Goal: Information Seeking & Learning: Learn about a topic

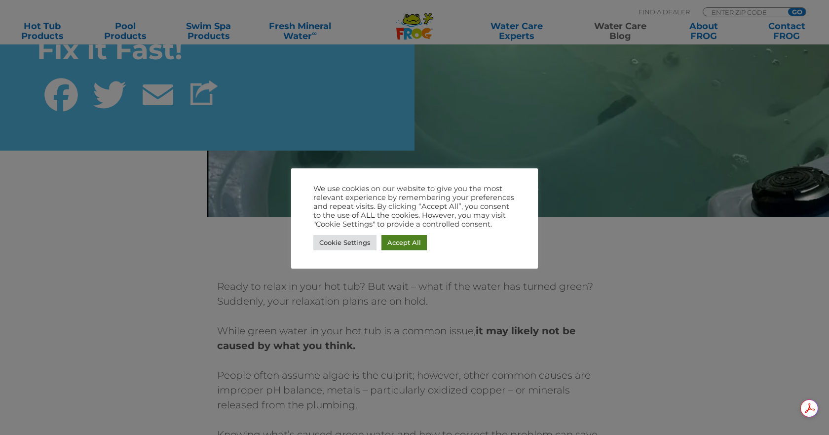
click at [401, 239] on link "Accept All" at bounding box center [404, 242] width 45 height 15
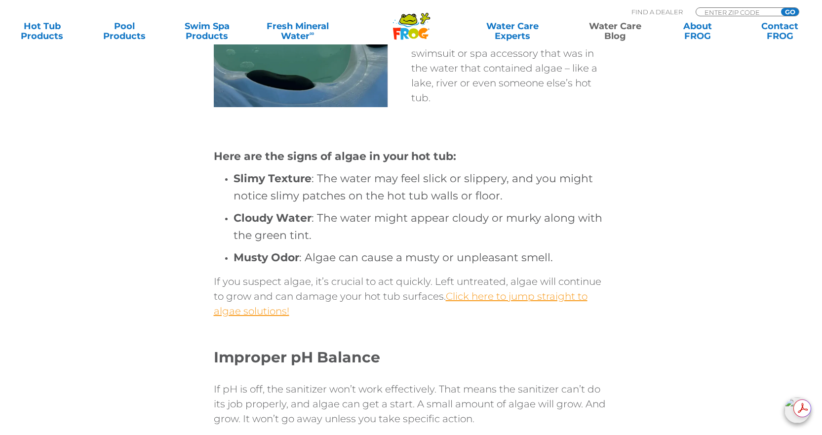
click at [504, 297] on link "Click here to jump straight to algae solutions!" at bounding box center [401, 303] width 374 height 27
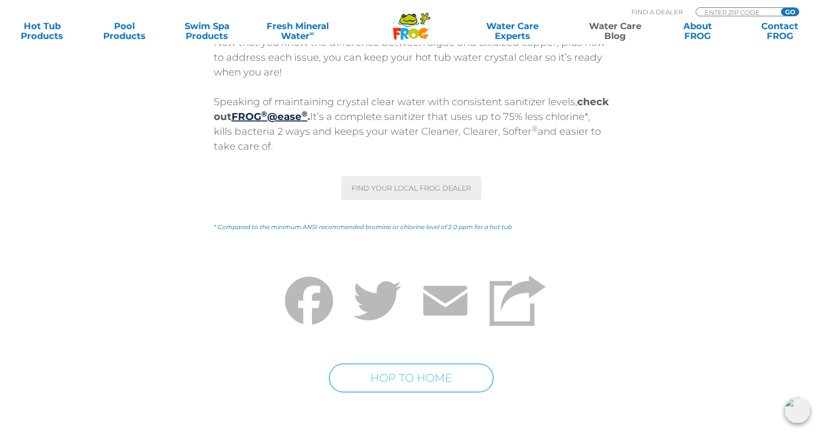
scroll to position [4573, 0]
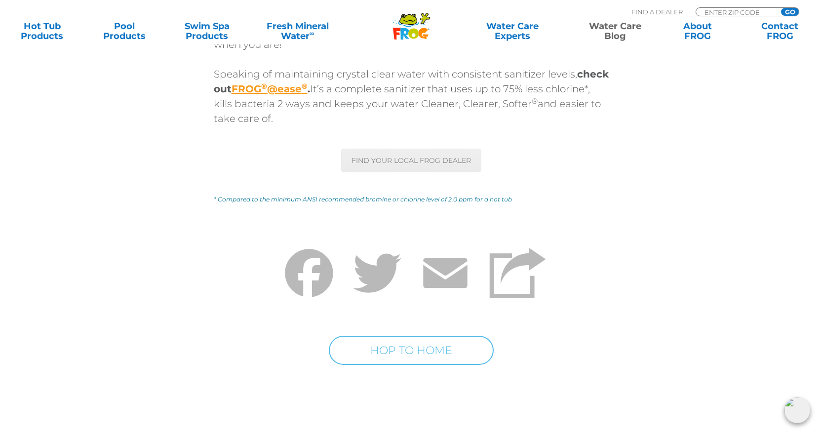
click at [308, 87] on link "FROG ® @ease ®" at bounding box center [270, 89] width 76 height 12
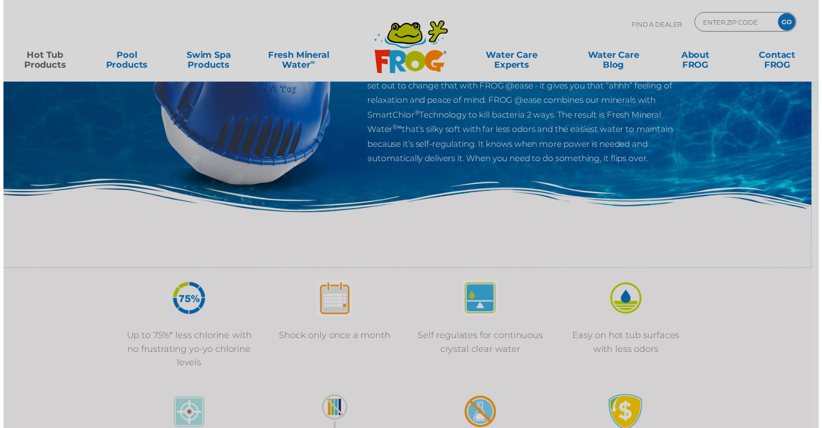
scroll to position [49, 0]
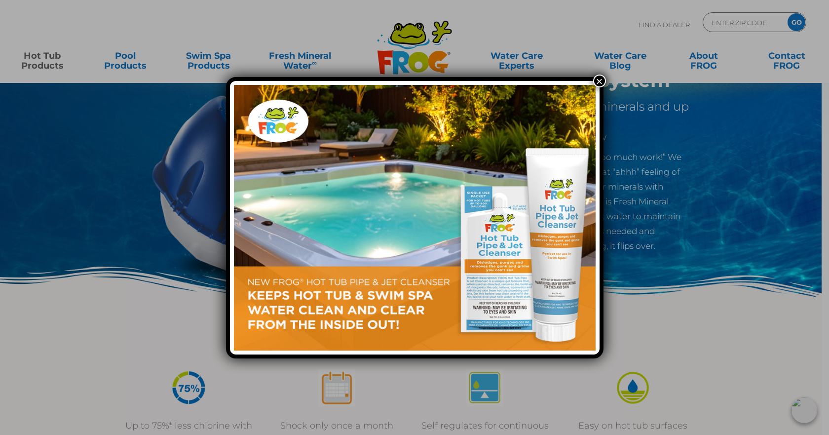
click at [597, 81] on button "×" at bounding box center [599, 81] width 13 height 13
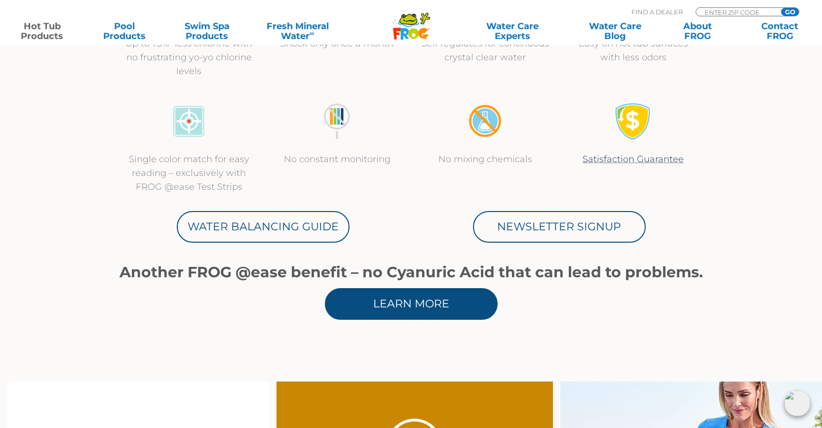
scroll to position [642, 0]
